Goal: Answer question/provide support: Share knowledge or assist other users

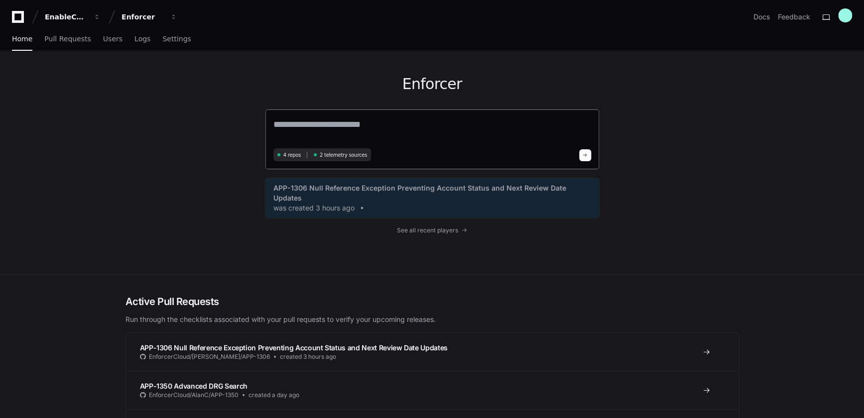
click at [311, 129] on textarea at bounding box center [432, 132] width 318 height 28
paste textarea "**********"
type textarea "**********"
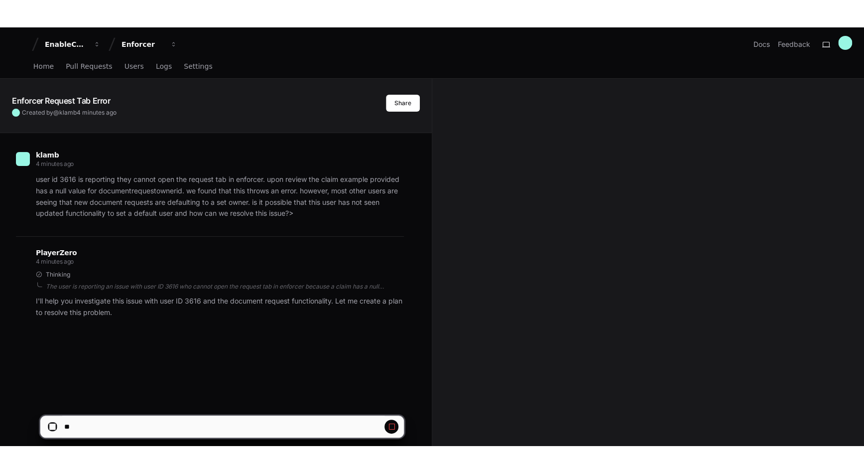
scroll to position [161, 0]
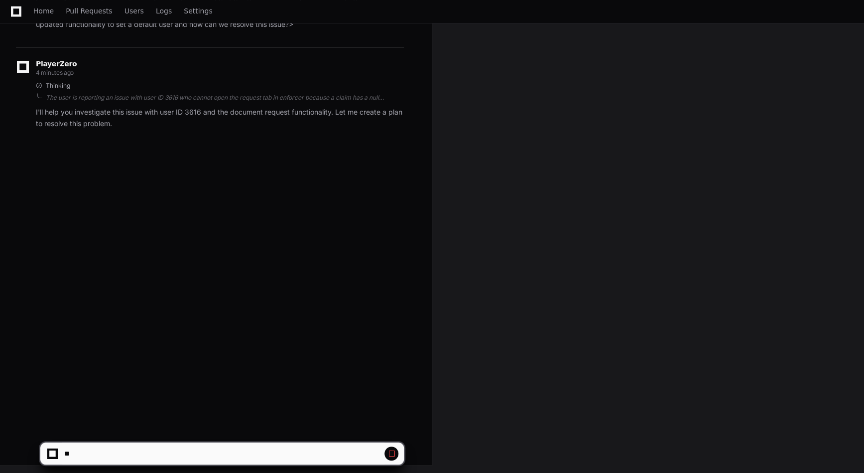
click at [392, 418] on span at bounding box center [391, 453] width 8 height 8
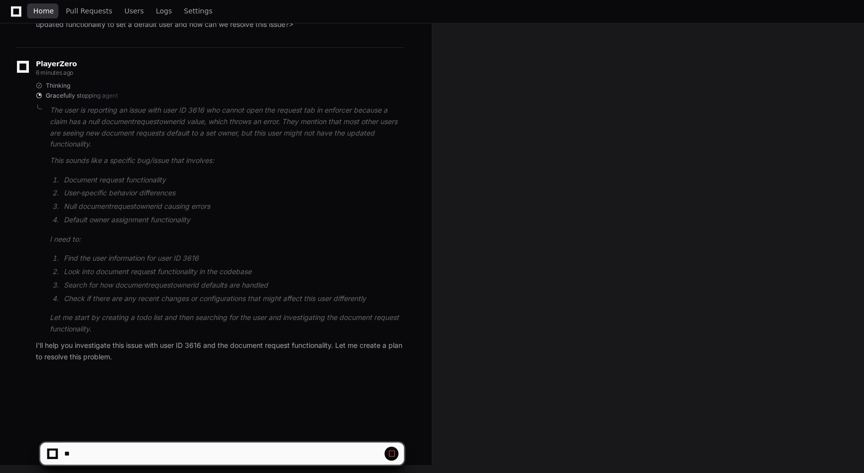
click at [45, 12] on span "Home" at bounding box center [43, 11] width 20 height 6
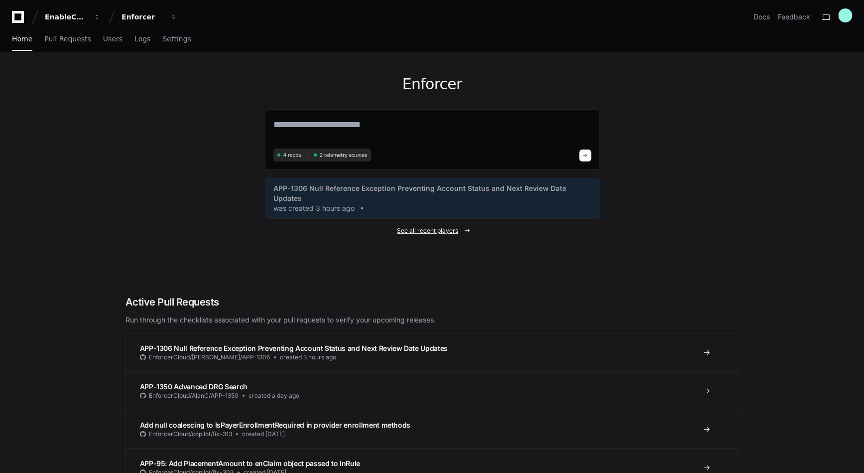
click at [419, 227] on span "See all recent players" at bounding box center [427, 231] width 61 height 8
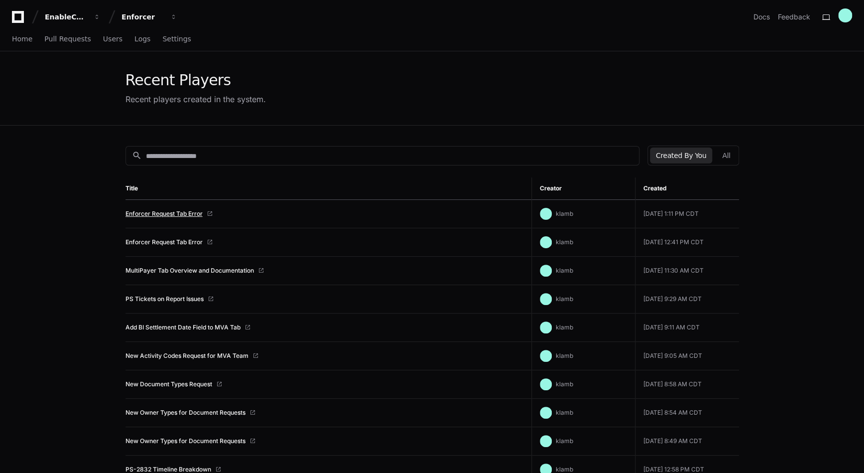
click at [192, 214] on link "Enforcer Request Tab Error" at bounding box center [164, 214] width 77 height 8
click at [179, 243] on link "Enforcer Request Tab Error" at bounding box center [164, 242] width 77 height 8
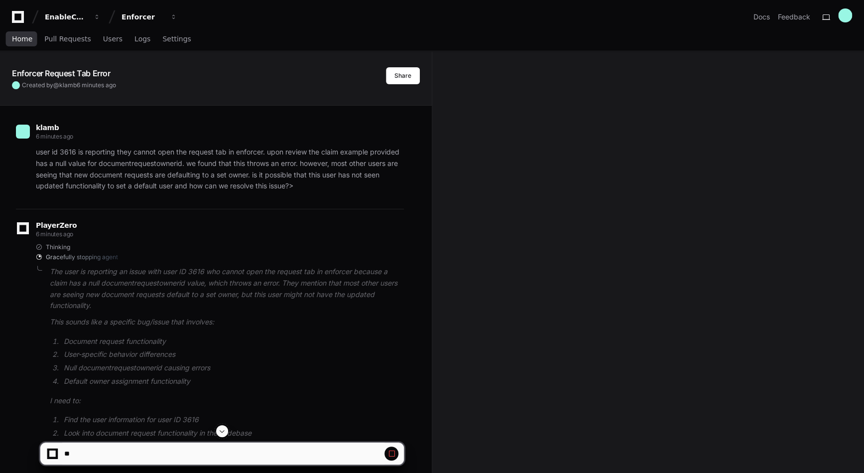
click at [20, 36] on span "Home" at bounding box center [22, 39] width 20 height 6
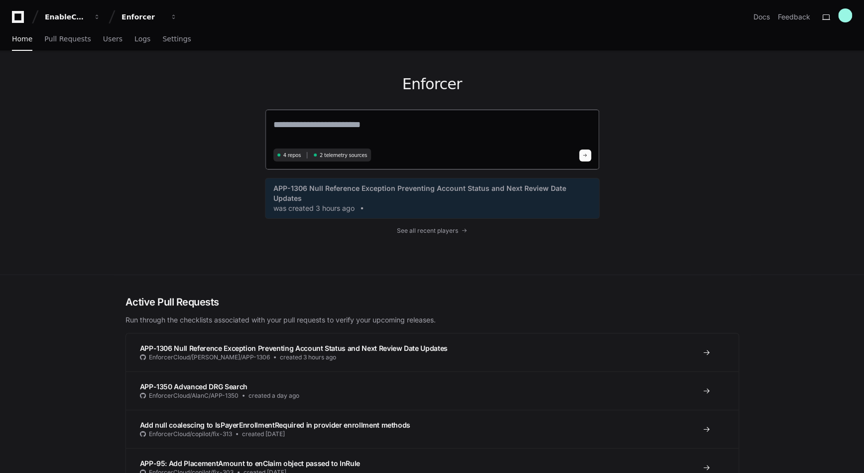
click at [341, 123] on textarea at bounding box center [432, 132] width 318 height 28
paste textarea "**********"
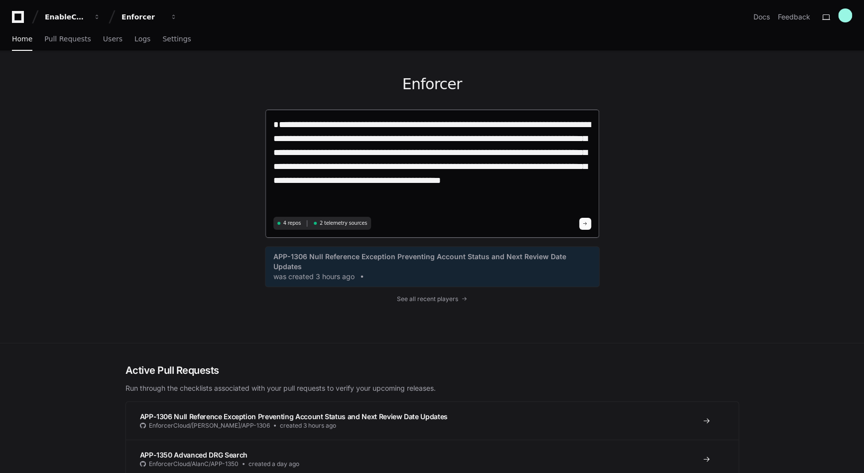
type textarea "**********"
click at [582, 226] on button at bounding box center [585, 224] width 12 height 12
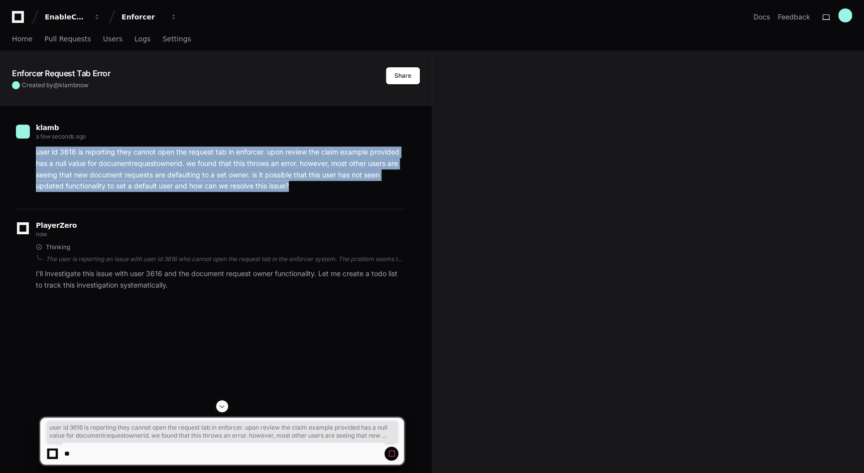
drag, startPoint x: 282, startPoint y: 184, endPoint x: 36, endPoint y: 153, distance: 247.9
click at [36, 153] on p "user id 3616 is reporting they cannot open the request tab in enforcer. upon re…" at bounding box center [220, 168] width 368 height 45
copy p "user id 3616 is reporting they cannot open the request tab in enforcer. upon re…"
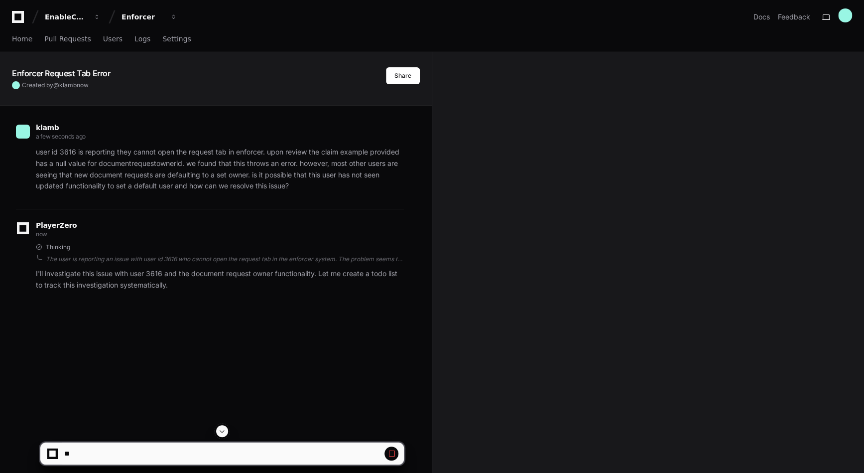
click at [279, 84] on div "Created by @ klamb now" at bounding box center [199, 85] width 374 height 8
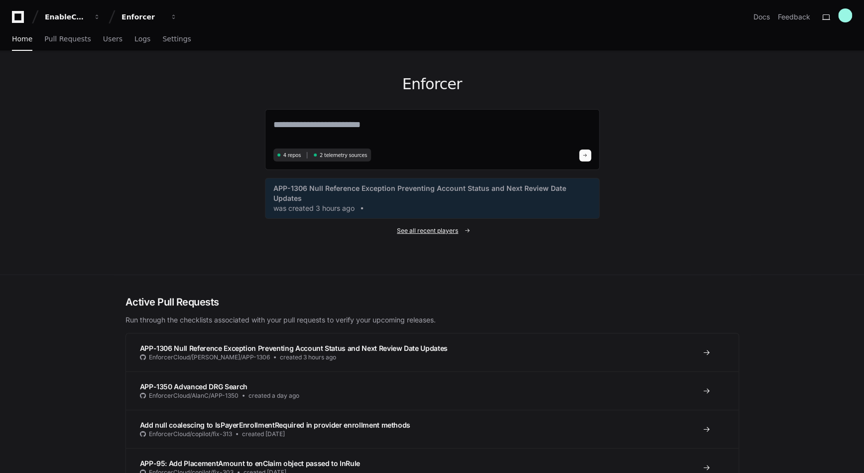
click at [425, 227] on span "See all recent players" at bounding box center [427, 231] width 61 height 8
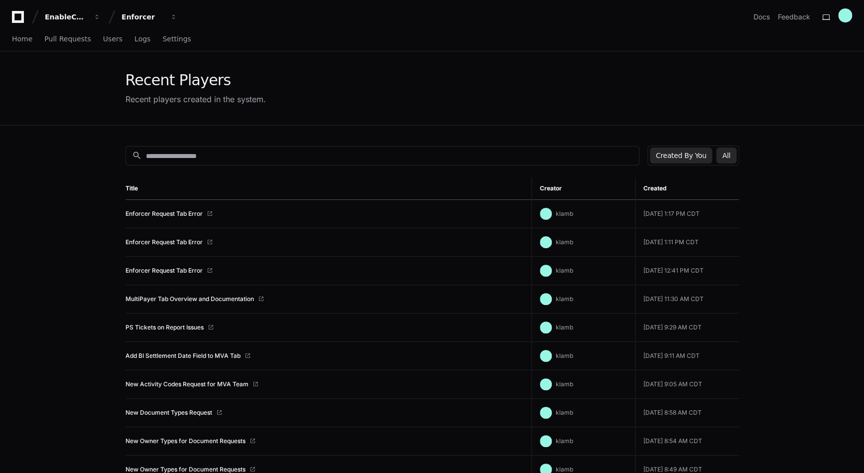
click at [727, 155] on button "All" at bounding box center [726, 155] width 20 height 16
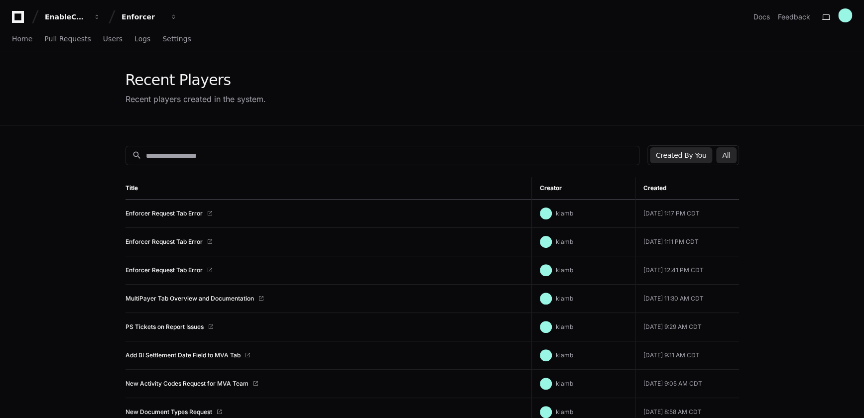
click at [732, 154] on button "All" at bounding box center [726, 155] width 20 height 16
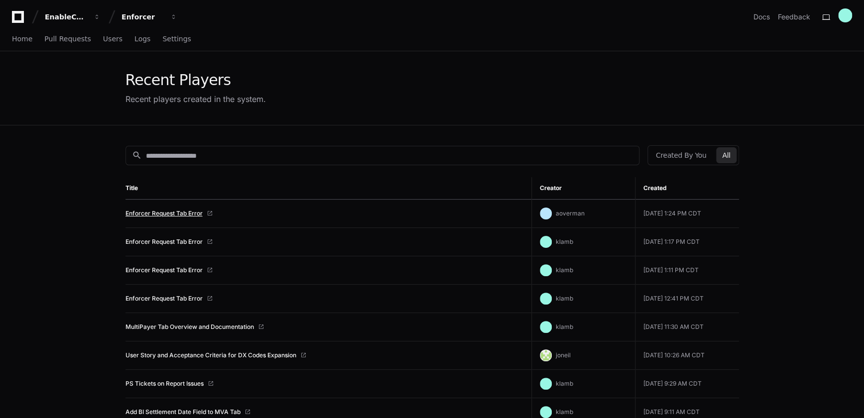
click at [178, 214] on link "Enforcer Request Tab Error" at bounding box center [164, 214] width 77 height 8
click at [23, 40] on span "Home" at bounding box center [22, 39] width 20 height 6
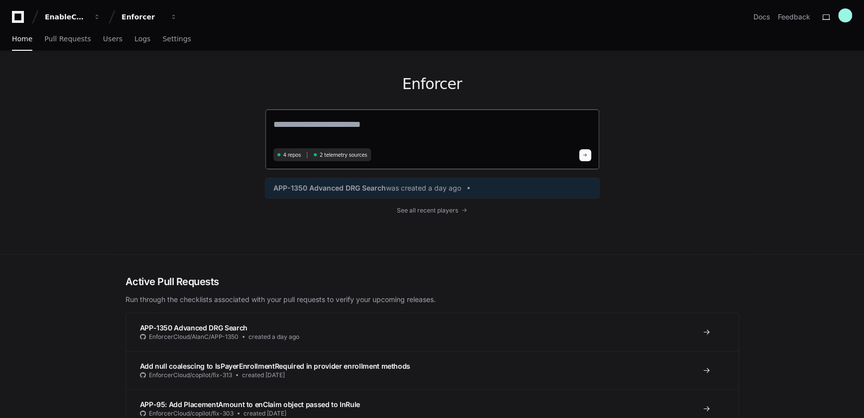
drag, startPoint x: 315, startPoint y: 124, endPoint x: 327, endPoint y: 129, distance: 13.1
click at [315, 124] on textarea at bounding box center [432, 132] width 318 height 28
paste textarea "**********"
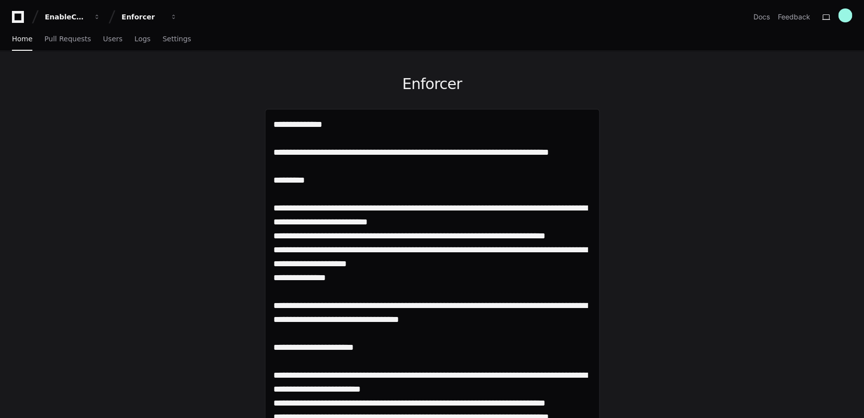
scroll to position [271, 0]
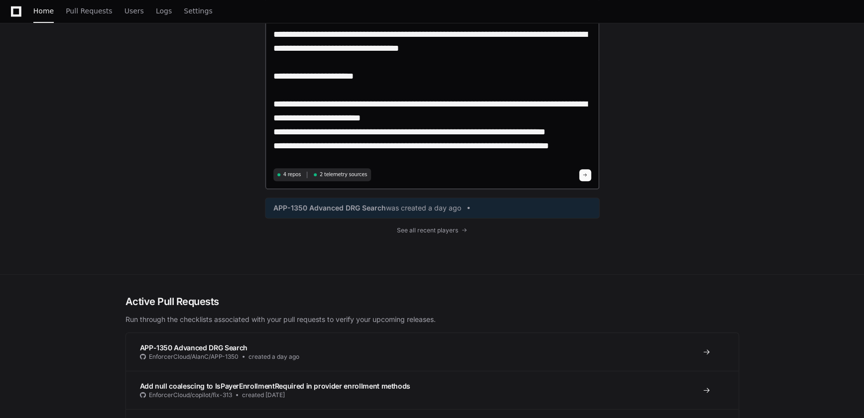
type textarea "**********"
click at [584, 178] on button at bounding box center [585, 175] width 12 height 12
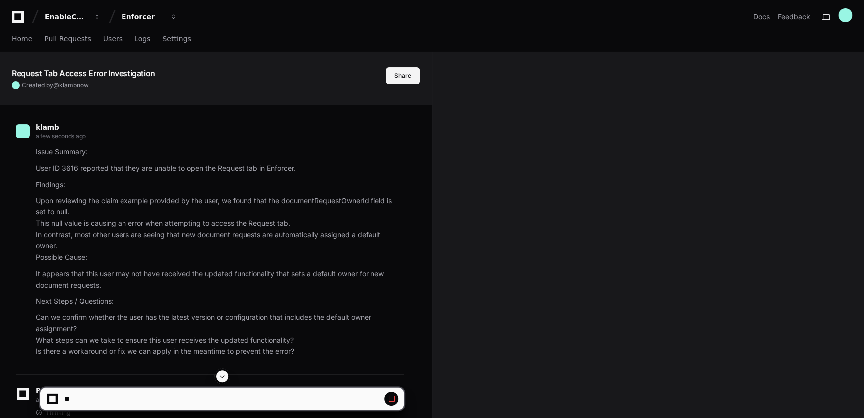
click at [398, 75] on button "Share" at bounding box center [403, 75] width 34 height 17
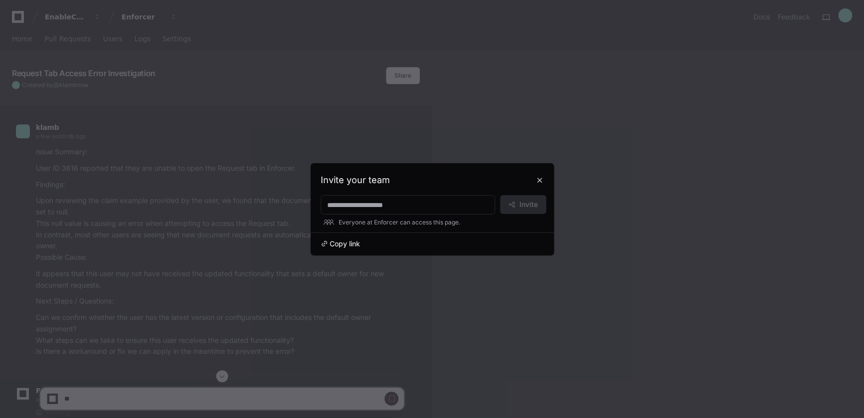
click at [345, 244] on span "Copy link" at bounding box center [345, 244] width 30 height 10
click at [541, 181] on button at bounding box center [540, 180] width 16 height 16
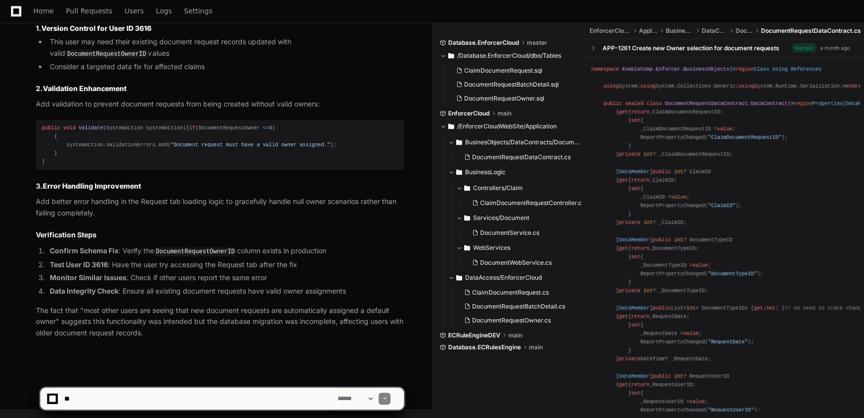
scroll to position [1538, 0]
click at [112, 398] on textarea at bounding box center [198, 399] width 273 height 22
type textarea "**********"
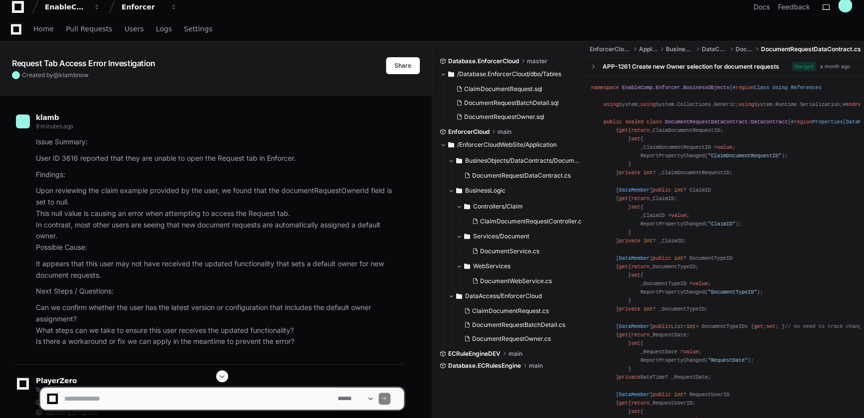
scroll to position [0, 0]
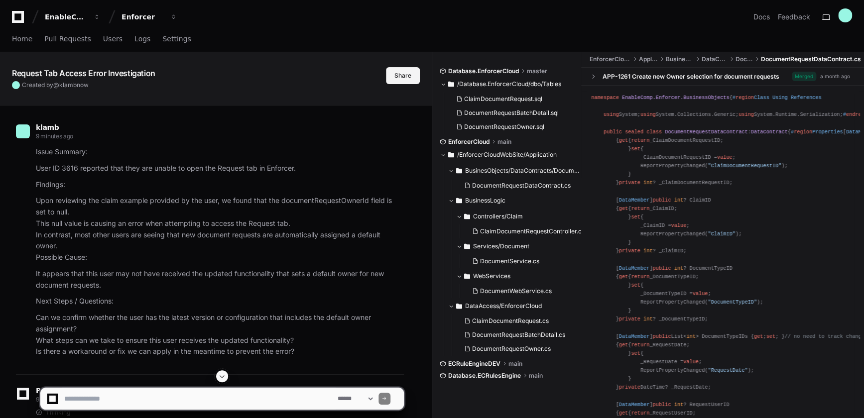
click at [398, 72] on button "Share" at bounding box center [403, 75] width 34 height 17
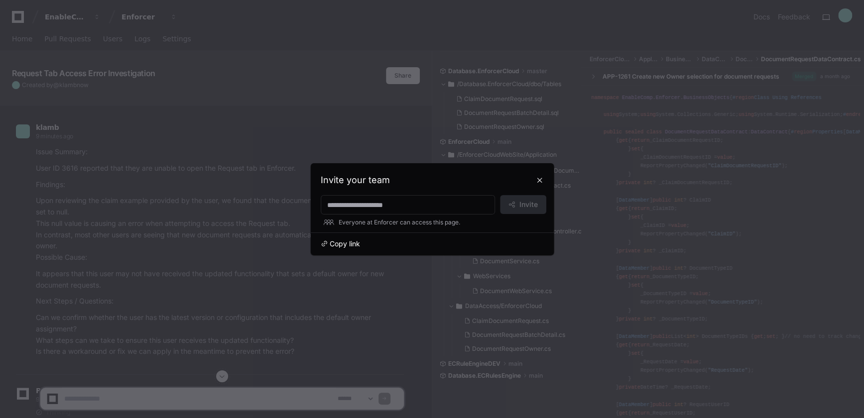
click at [349, 239] on span "Copy link" at bounding box center [345, 244] width 30 height 10
drag, startPoint x: 540, startPoint y: 179, endPoint x: 533, endPoint y: 179, distance: 7.5
click at [540, 179] on button at bounding box center [540, 180] width 16 height 16
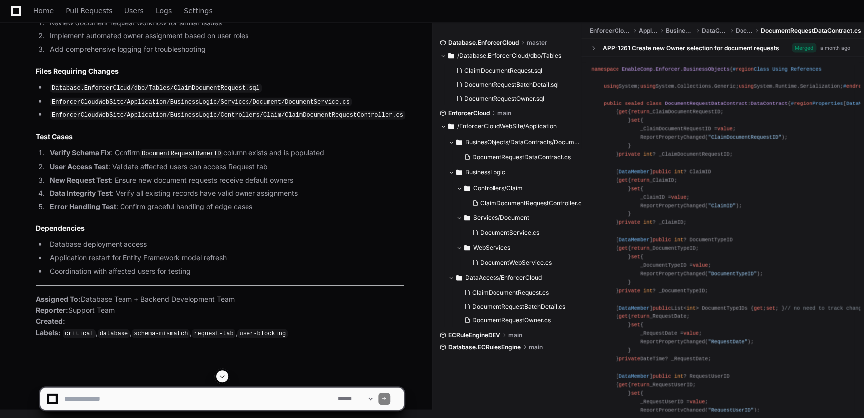
scroll to position [3105, 0]
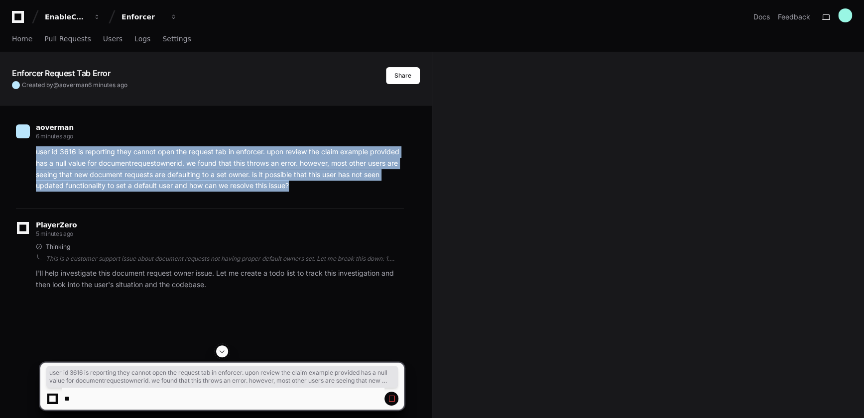
drag, startPoint x: 299, startPoint y: 187, endPoint x: 36, endPoint y: 153, distance: 265.6
click at [36, 153] on p "user id 3616 is reporting they cannot open the request tab in enforcer. upon re…" at bounding box center [220, 168] width 368 height 45
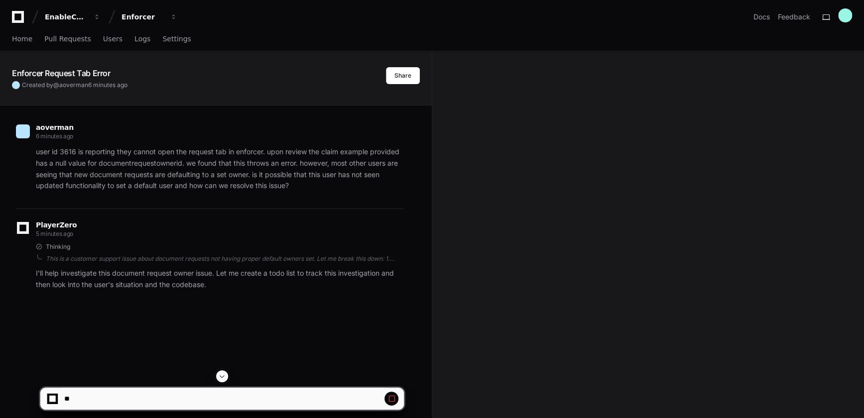
click at [285, 95] on div "Enforcer Request Tab Error Created by @ aoverman 6 minutes ago Share aoverman 6…" at bounding box center [216, 311] width 432 height 521
click at [21, 42] on span "Home" at bounding box center [22, 39] width 20 height 6
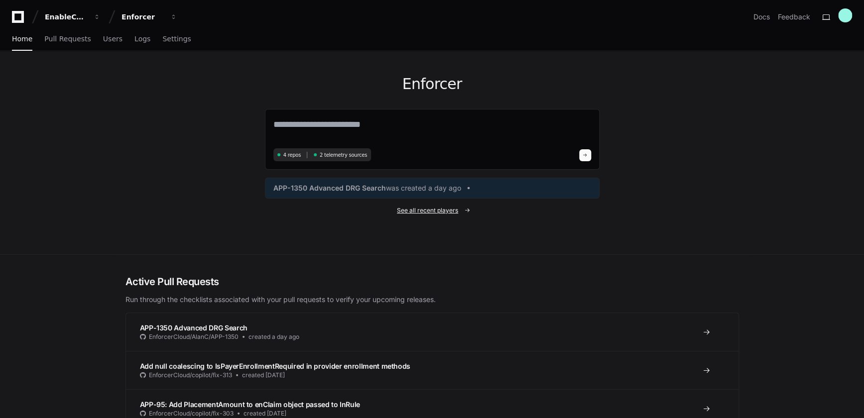
click at [442, 209] on span "See all recent players" at bounding box center [427, 211] width 61 height 8
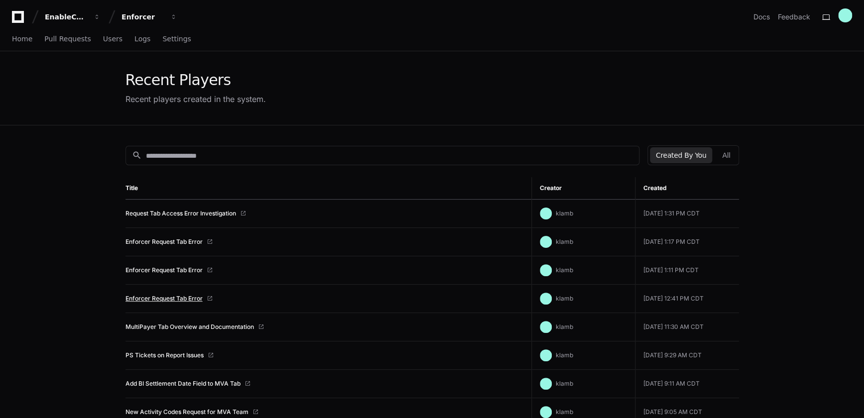
click at [175, 298] on link "Enforcer Request Tab Error" at bounding box center [164, 299] width 77 height 8
click at [164, 270] on link "Enforcer Request Tab Error" at bounding box center [164, 270] width 77 height 8
click at [179, 240] on link "Enforcer Request Tab Error" at bounding box center [164, 242] width 77 height 8
click at [725, 156] on button "All" at bounding box center [726, 155] width 20 height 16
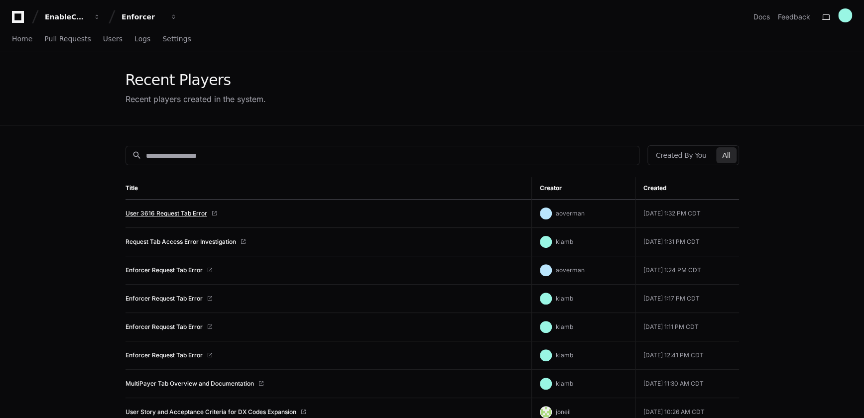
click at [180, 213] on link "User 3616 Request Tab Error" at bounding box center [167, 214] width 82 height 8
click at [179, 269] on link "Enforcer Request Tab Error" at bounding box center [164, 270] width 77 height 8
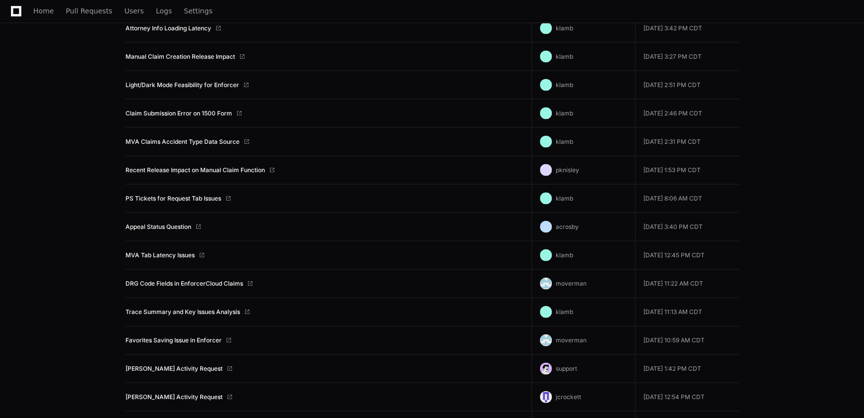
scroll to position [981, 0]
click at [216, 167] on link "Recent Release Impact on Manual Claim Function" at bounding box center [195, 170] width 139 height 8
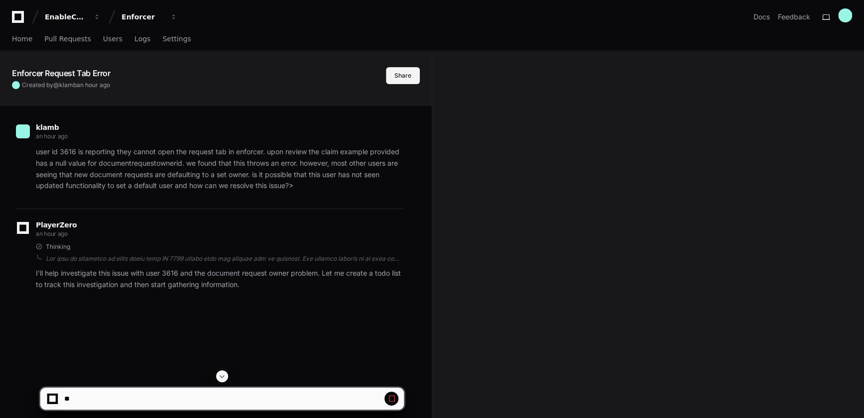
click at [403, 75] on button "Share" at bounding box center [403, 75] width 34 height 17
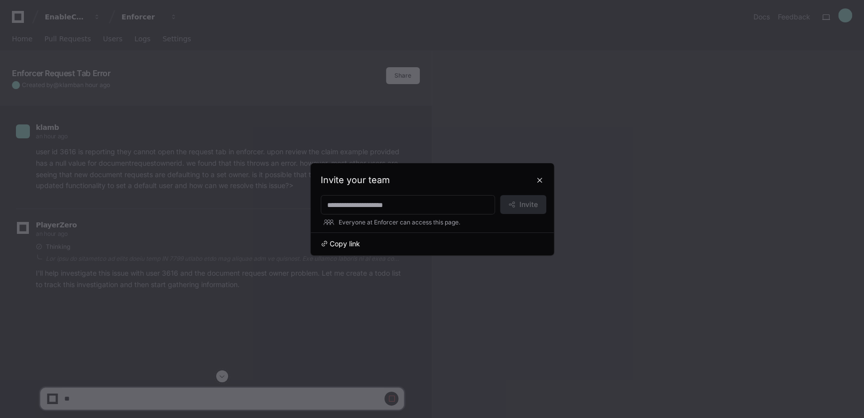
click at [343, 244] on span "Copy link" at bounding box center [345, 244] width 30 height 10
drag, startPoint x: 542, startPoint y: 178, endPoint x: 534, endPoint y: 139, distance: 39.8
click at [542, 178] on button at bounding box center [540, 180] width 16 height 16
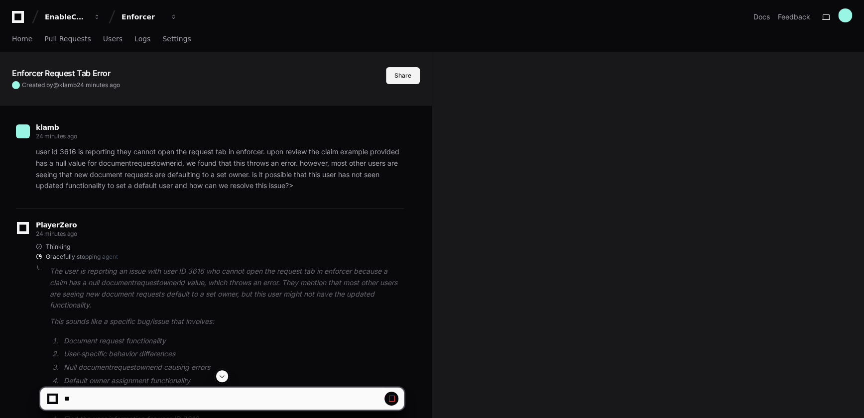
click at [403, 75] on button "Share" at bounding box center [403, 75] width 34 height 17
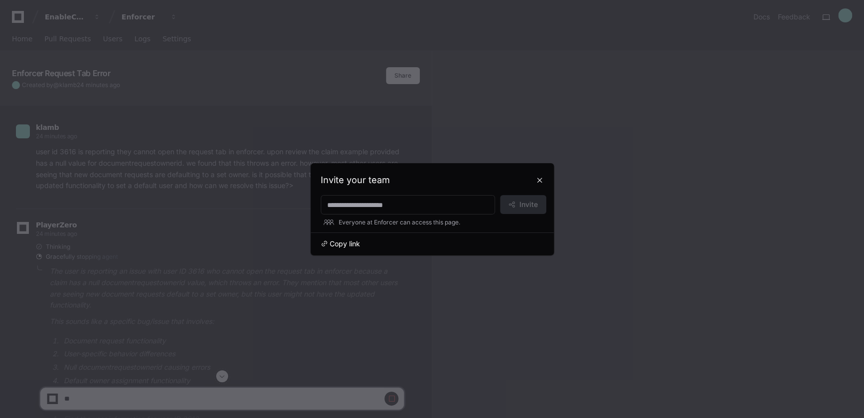
drag, startPoint x: 359, startPoint y: 244, endPoint x: 334, endPoint y: 245, distance: 24.4
click at [358, 244] on span "Copy link" at bounding box center [345, 244] width 30 height 10
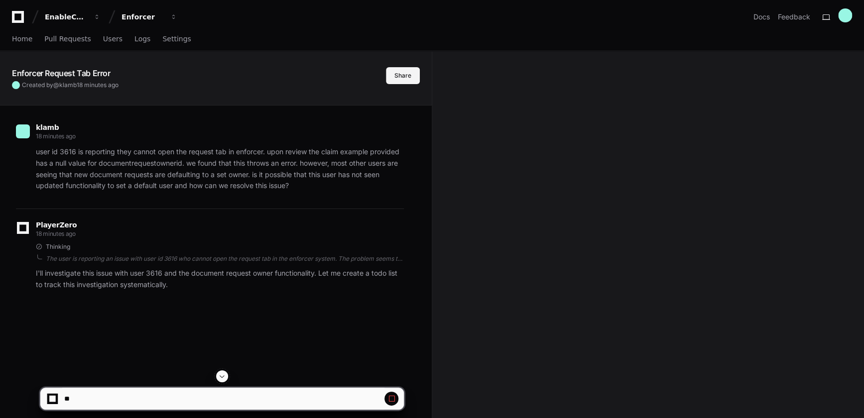
click at [396, 75] on button "Share" at bounding box center [403, 75] width 34 height 17
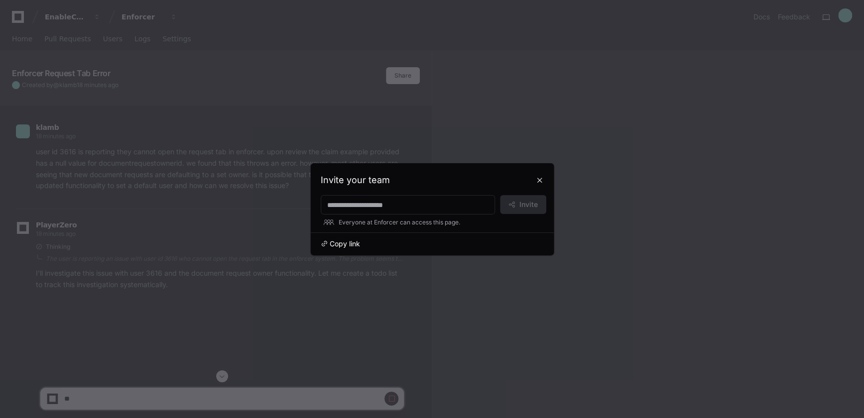
click at [340, 243] on span "Copy link" at bounding box center [345, 244] width 30 height 10
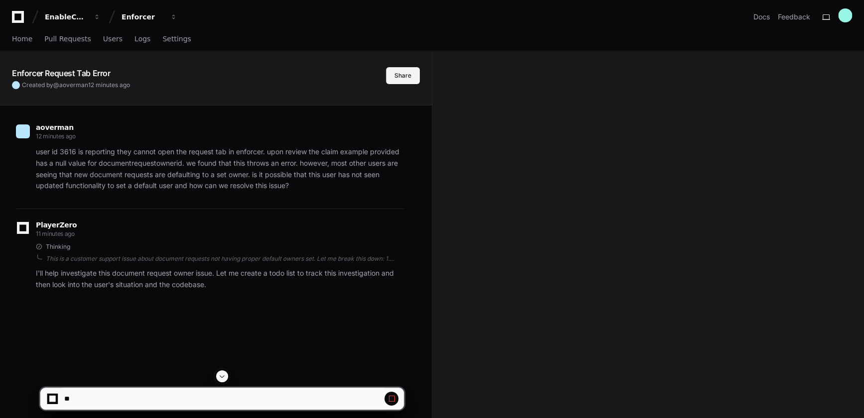
click at [408, 75] on button "Share" at bounding box center [403, 75] width 34 height 17
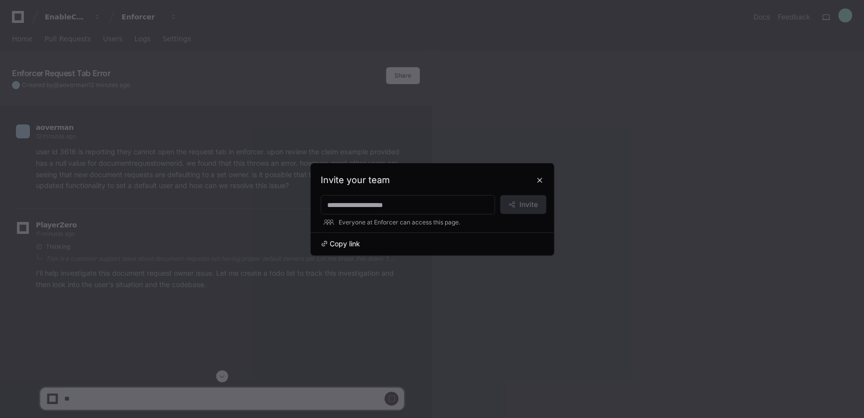
click at [346, 244] on span "Copy link" at bounding box center [345, 244] width 30 height 10
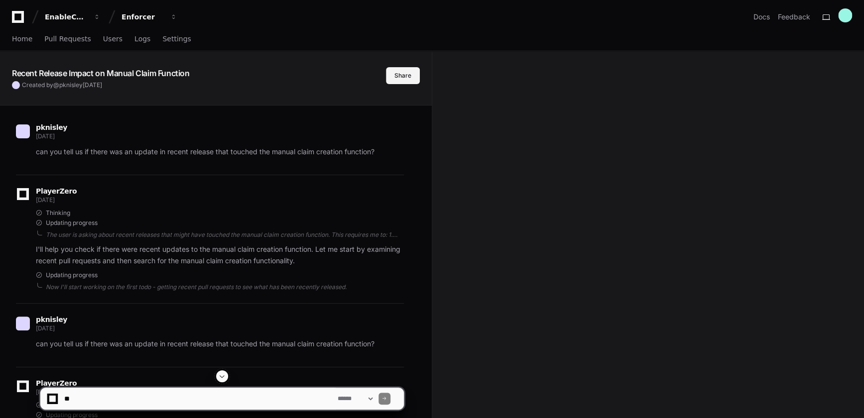
click at [398, 77] on button "Share" at bounding box center [403, 75] width 34 height 17
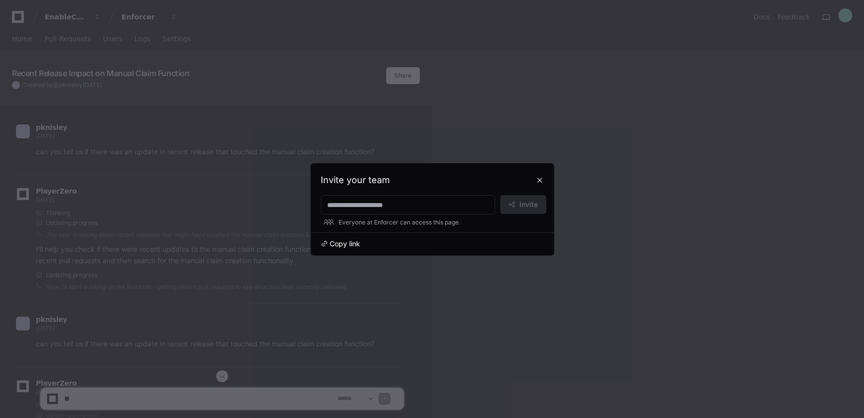
click at [336, 245] on span "Copy link" at bounding box center [345, 244] width 30 height 10
